Goal: Find specific page/section

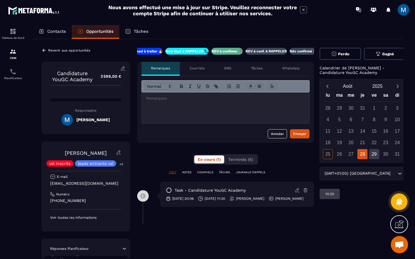
click at [264, 51] on p "RDV à conf. A RAPPELER" at bounding box center [266, 51] width 41 height 5
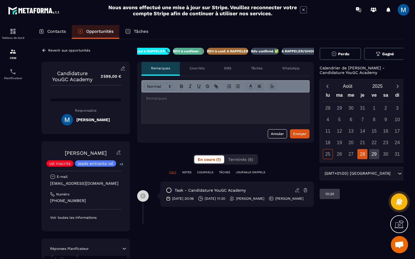
scroll to position [0, 49]
click at [44, 48] on icon at bounding box center [44, 50] width 5 height 5
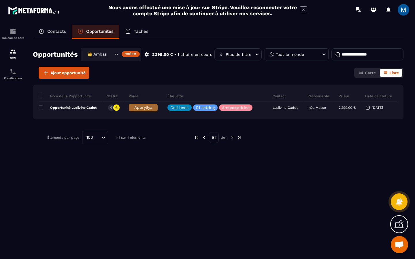
click at [116, 57] on icon "Search for option" at bounding box center [117, 55] width 6 height 6
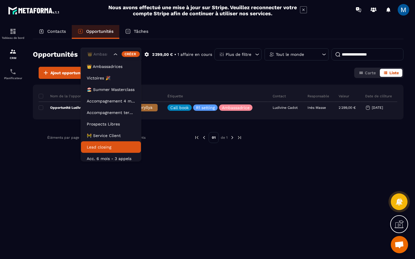
click at [115, 146] on p "Lead closing" at bounding box center [111, 147] width 48 height 6
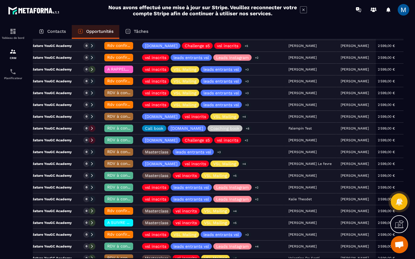
scroll to position [309, 0]
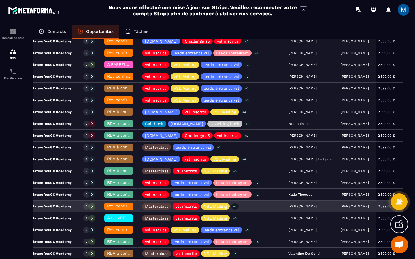
click at [75, 205] on div "Candidature YouGC Academy" at bounding box center [44, 207] width 67 height 12
